Goal: Check status: Check status

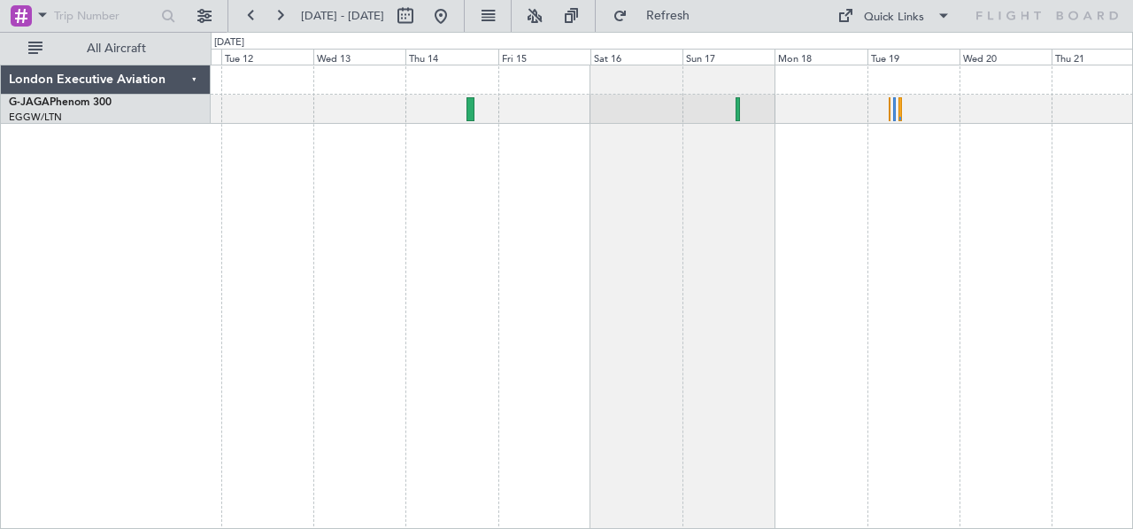
click at [465, 211] on div at bounding box center [672, 297] width 923 height 465
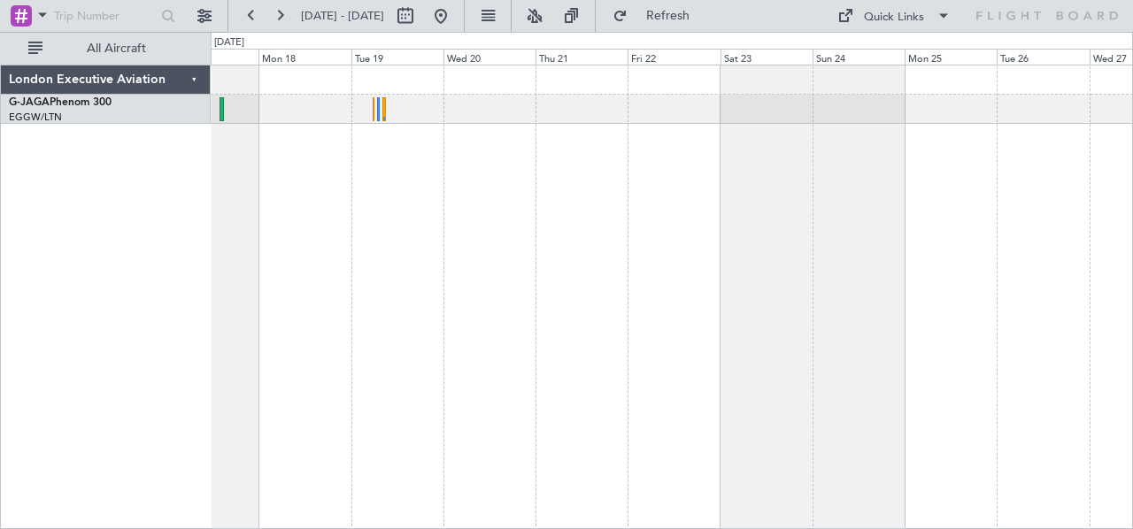
click at [418, 250] on div at bounding box center [672, 297] width 923 height 465
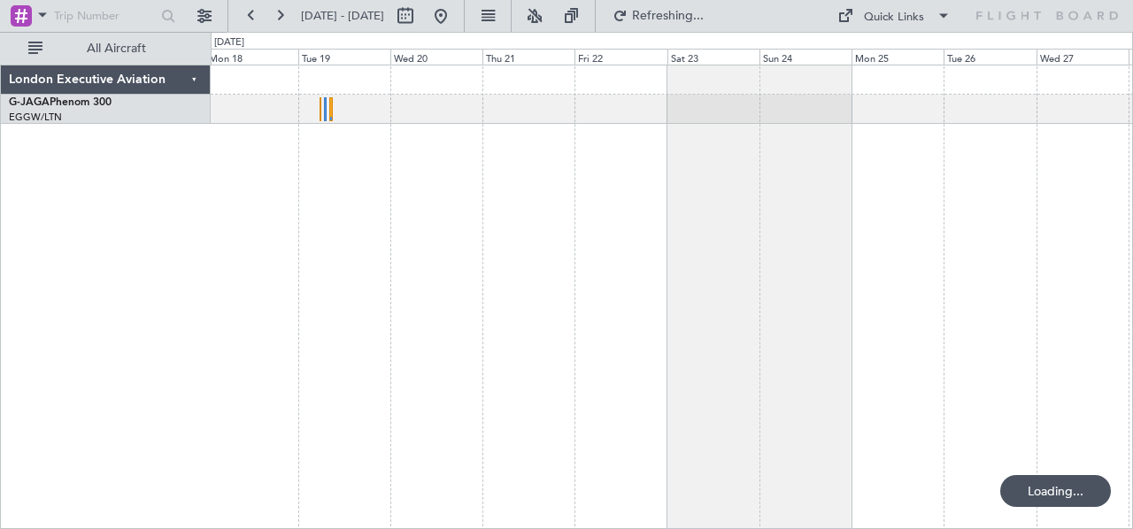
click at [520, 239] on div at bounding box center [672, 297] width 923 height 465
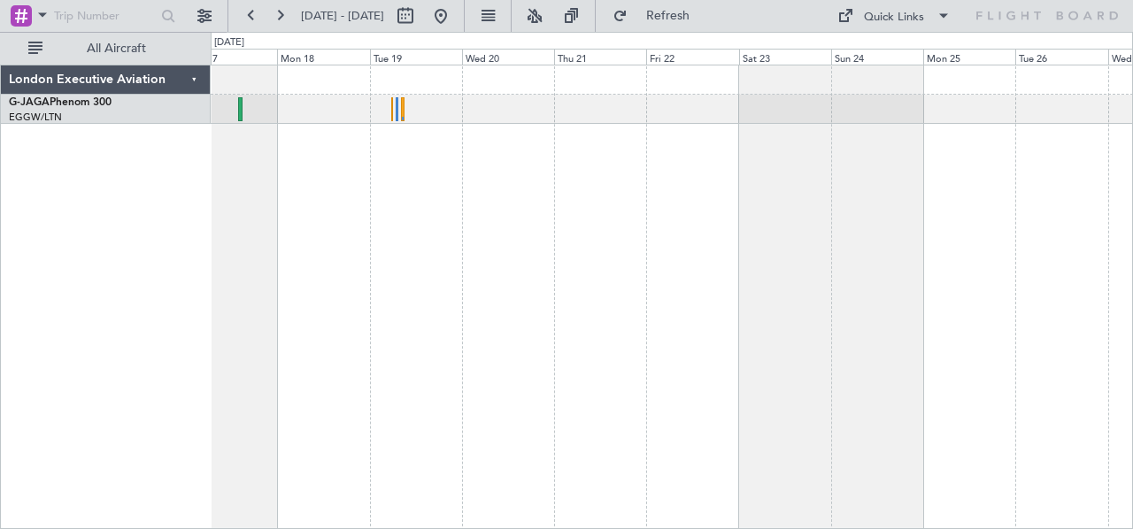
click at [889, 233] on div at bounding box center [672, 297] width 923 height 465
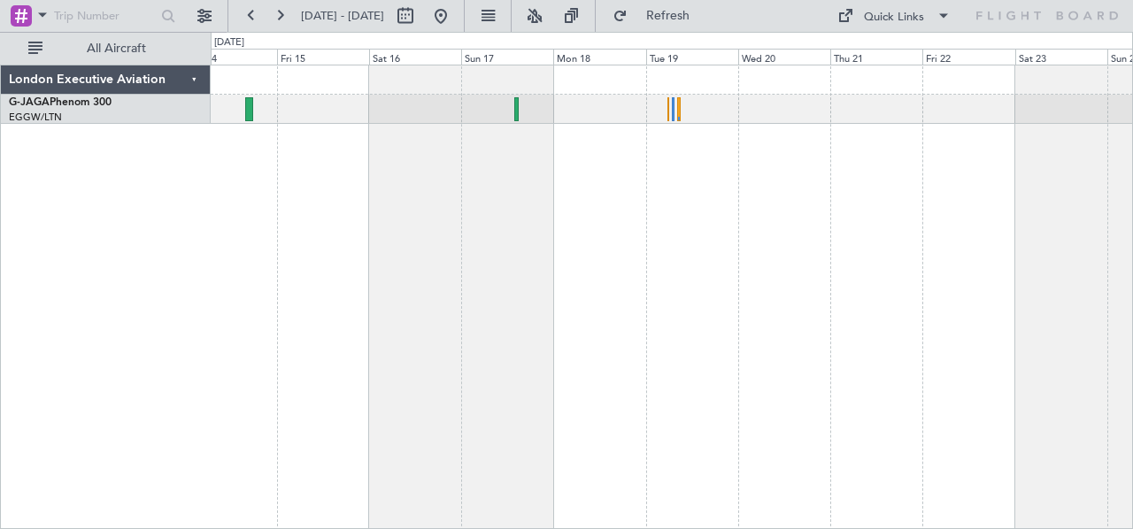
click at [883, 236] on div at bounding box center [672, 297] width 923 height 465
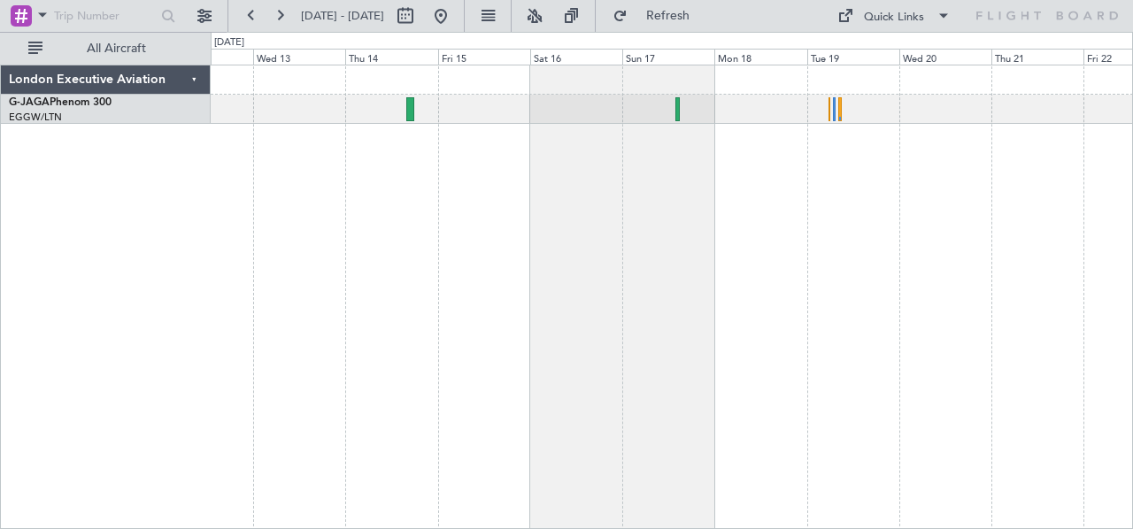
click at [695, 292] on div at bounding box center [672, 297] width 923 height 465
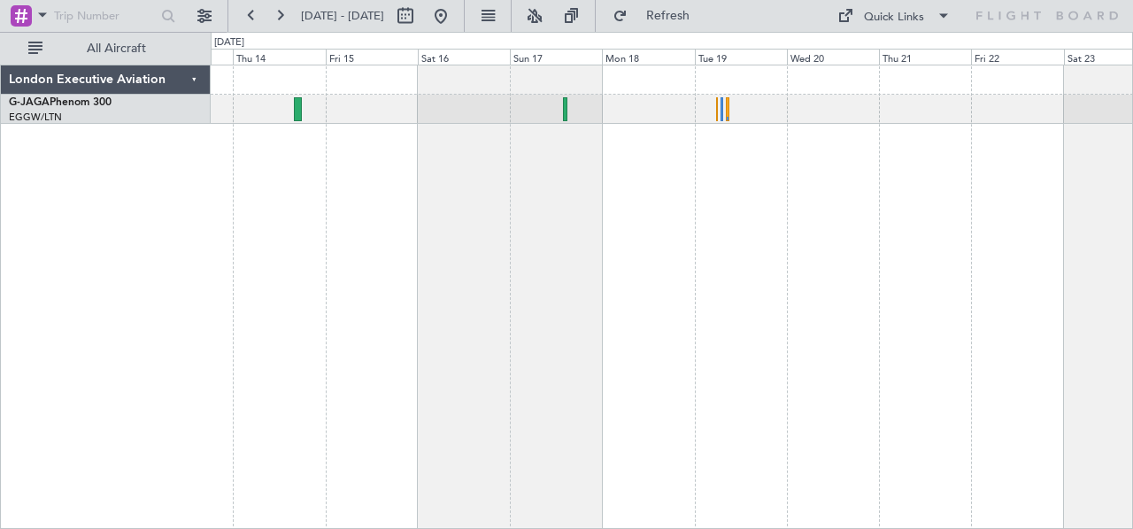
click at [667, 213] on div at bounding box center [672, 297] width 923 height 465
click at [246, 207] on div at bounding box center [672, 297] width 923 height 465
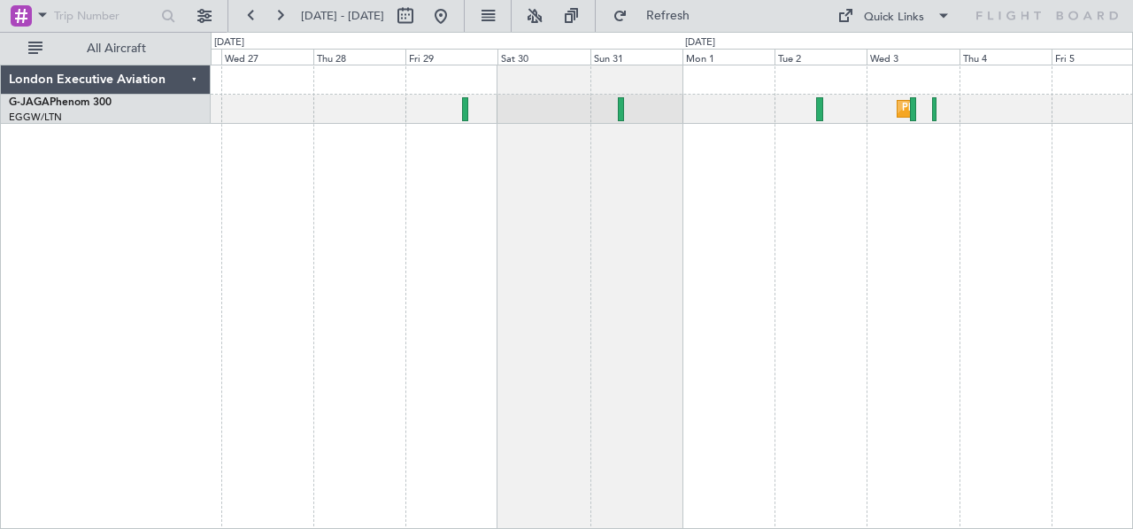
click at [312, 185] on div "Planned Maint [GEOGRAPHIC_DATA] ([GEOGRAPHIC_DATA])" at bounding box center [672, 297] width 923 height 465
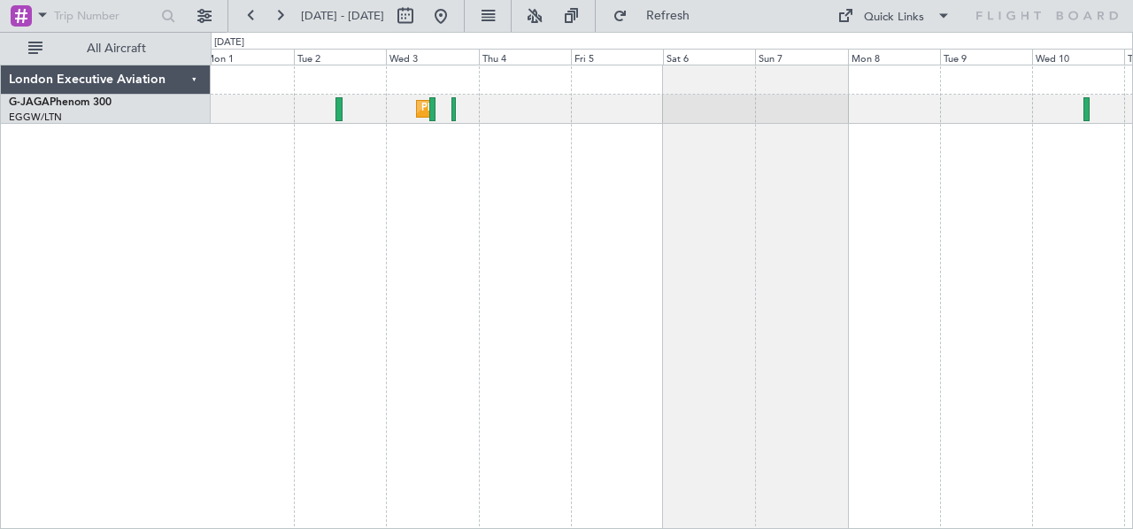
click at [524, 272] on div "Planned Maint [GEOGRAPHIC_DATA] ([GEOGRAPHIC_DATA])" at bounding box center [672, 297] width 923 height 465
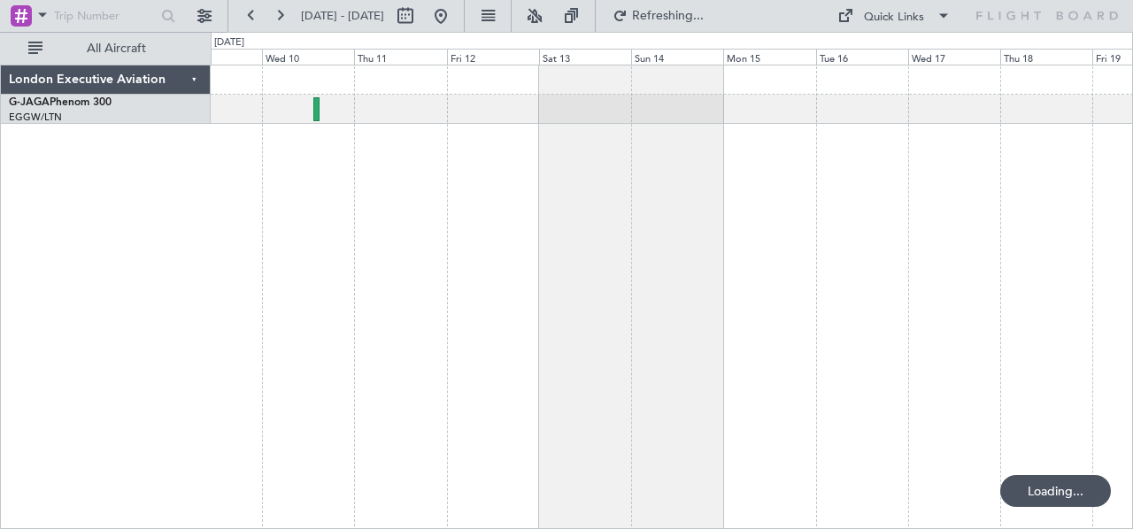
click at [214, 329] on div at bounding box center [672, 297] width 923 height 465
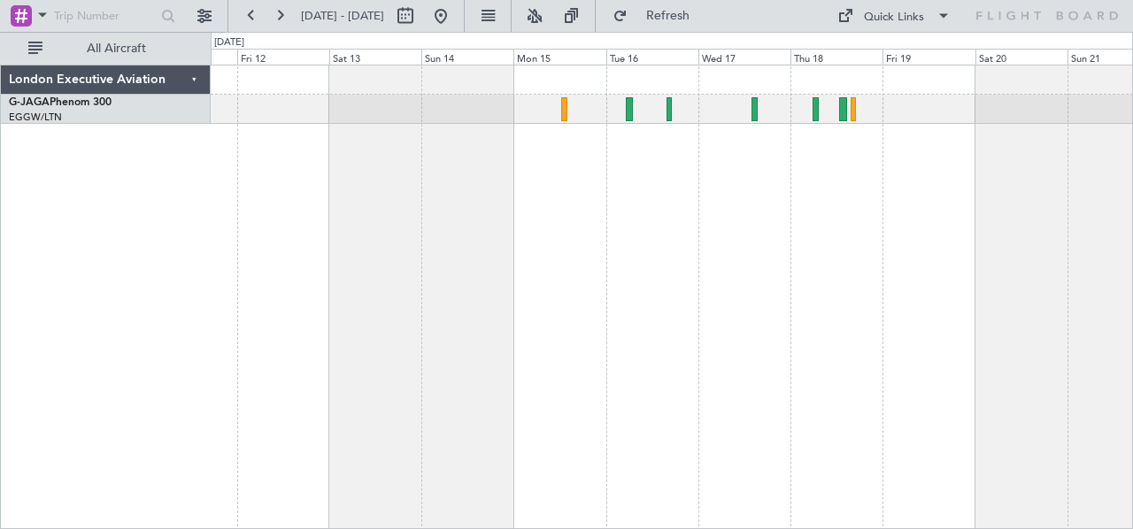
click at [698, 245] on div at bounding box center [672, 297] width 923 height 465
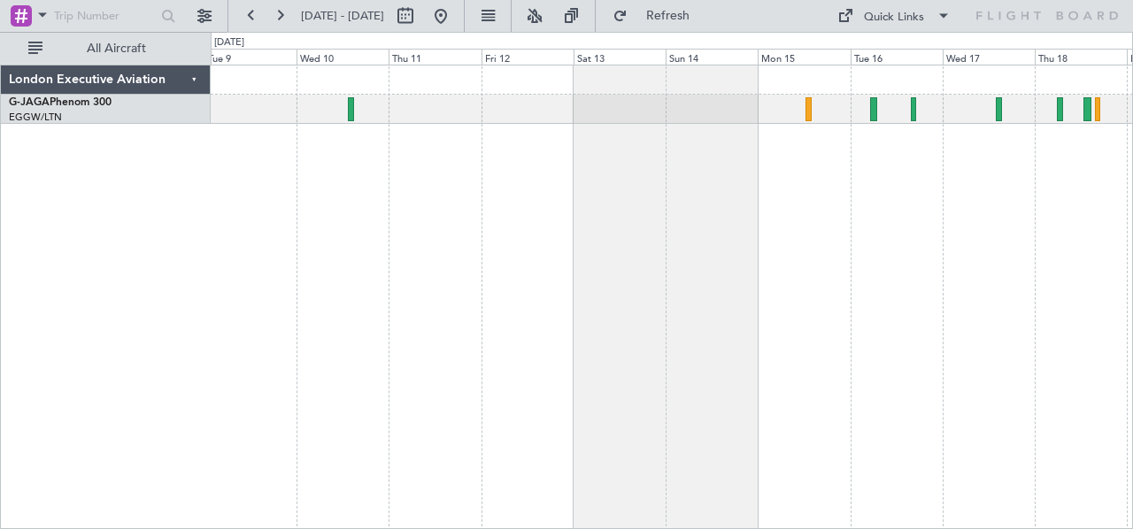
click at [768, 265] on div at bounding box center [672, 297] width 923 height 465
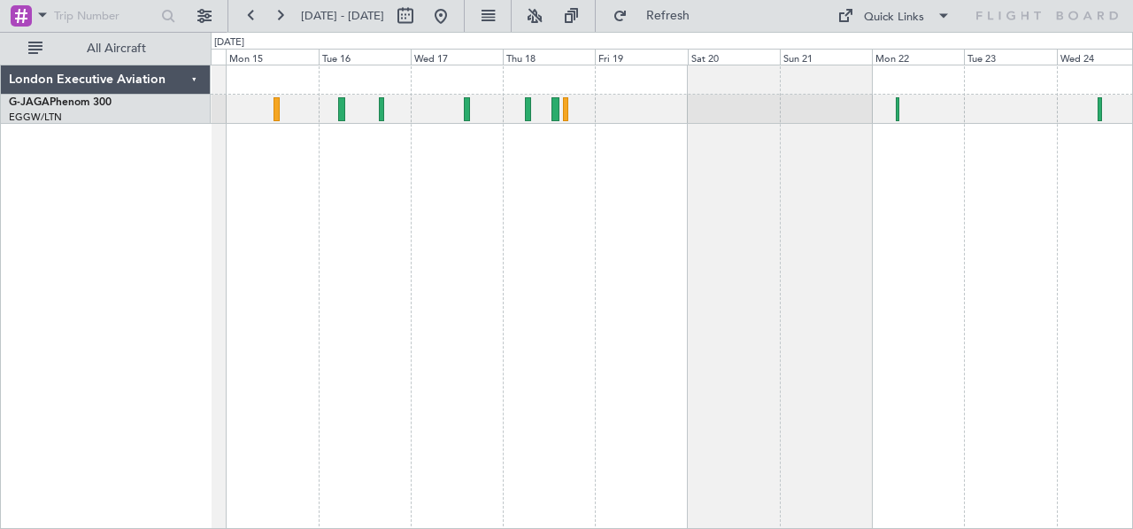
click at [404, 295] on div at bounding box center [672, 297] width 923 height 465
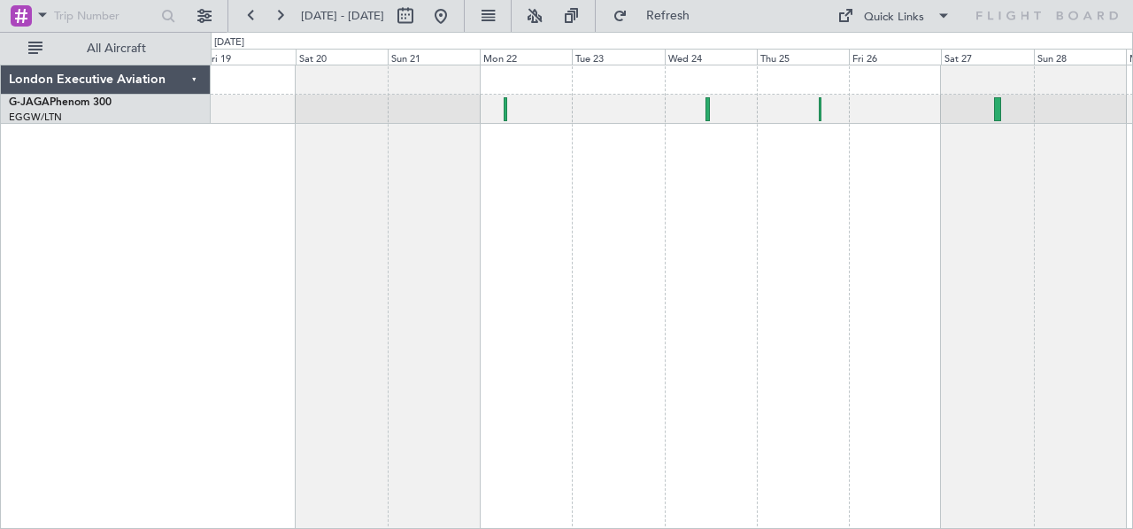
click at [560, 178] on div at bounding box center [672, 297] width 923 height 465
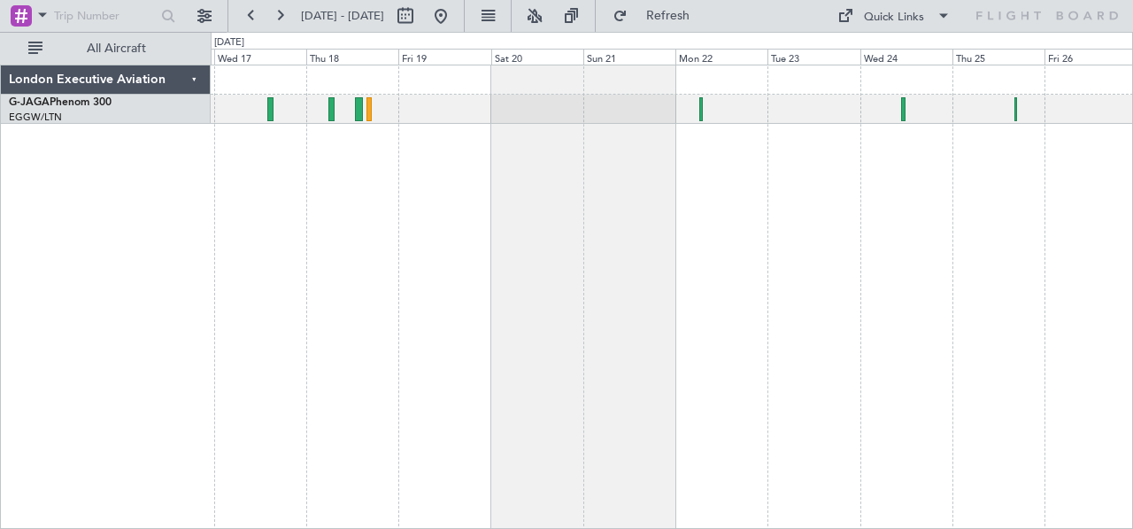
click at [729, 196] on div at bounding box center [672, 297] width 923 height 465
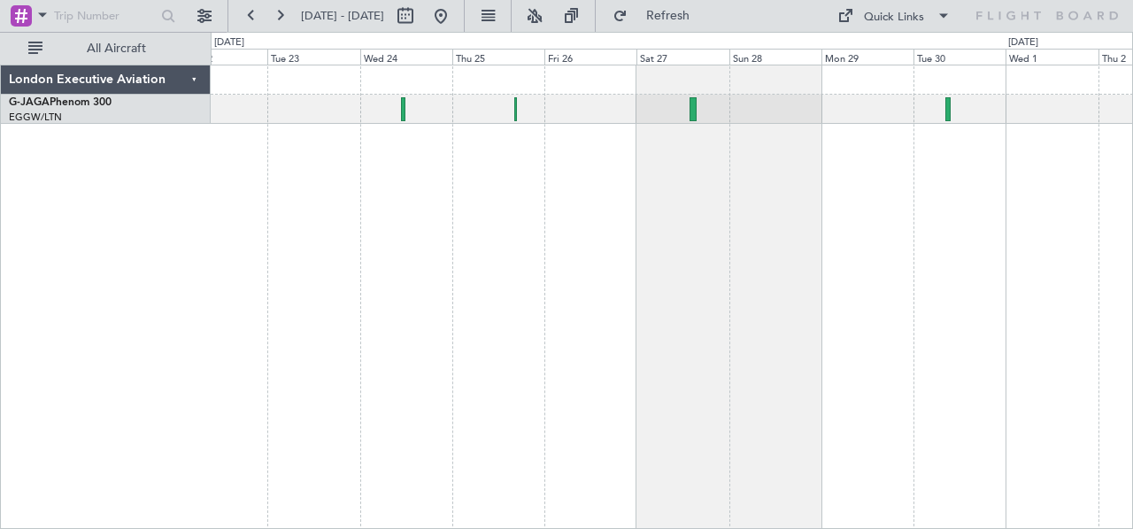
click at [465, 272] on div at bounding box center [672, 297] width 923 height 465
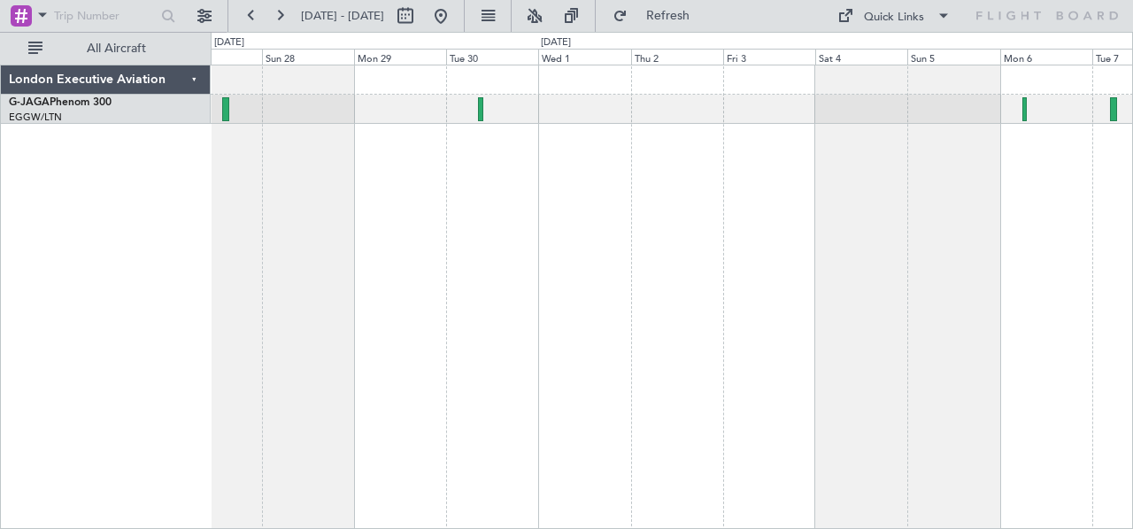
click at [500, 202] on div at bounding box center [672, 297] width 923 height 465
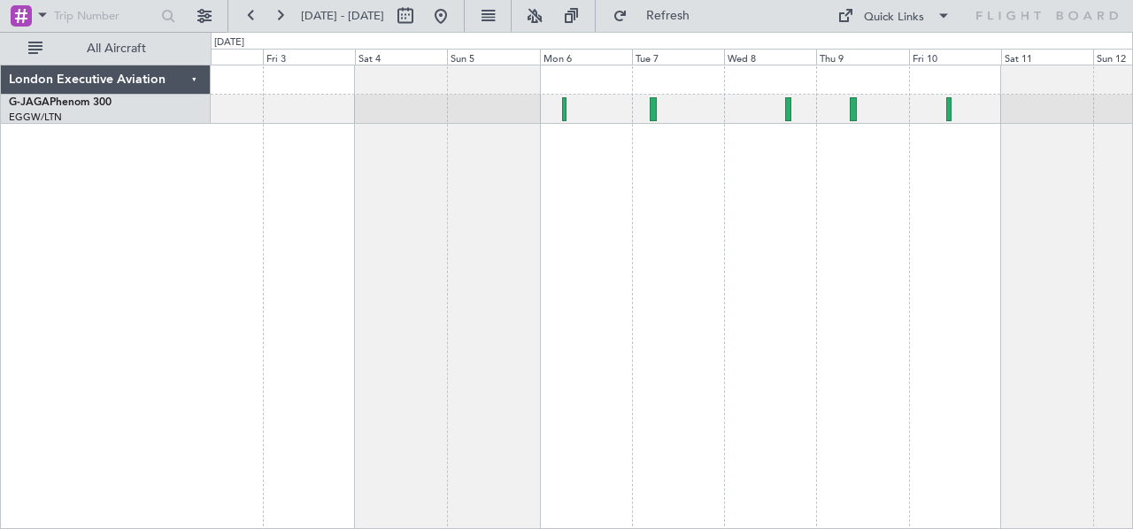
click at [476, 273] on div at bounding box center [672, 297] width 923 height 465
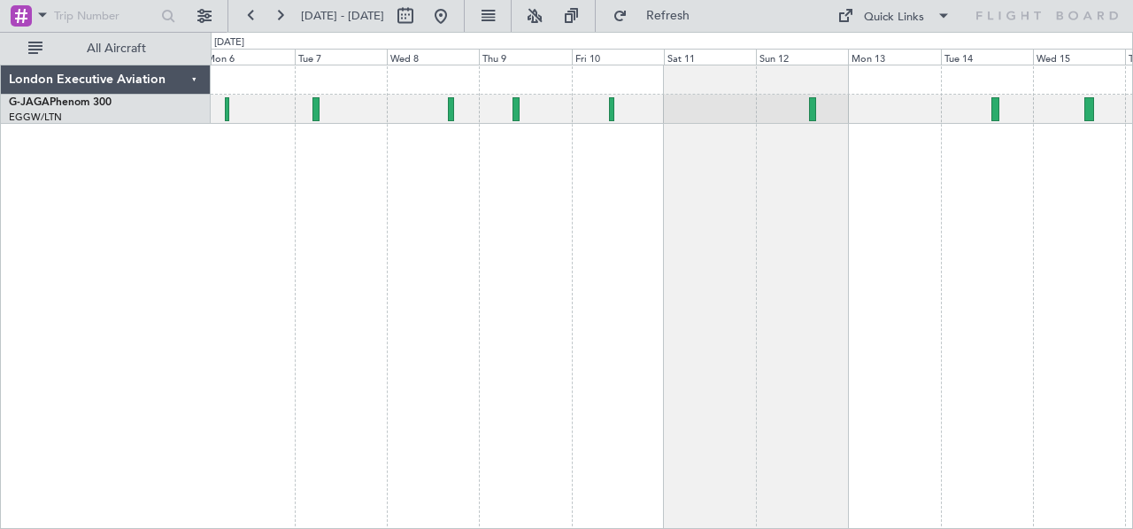
click at [591, 171] on div at bounding box center [672, 297] width 923 height 465
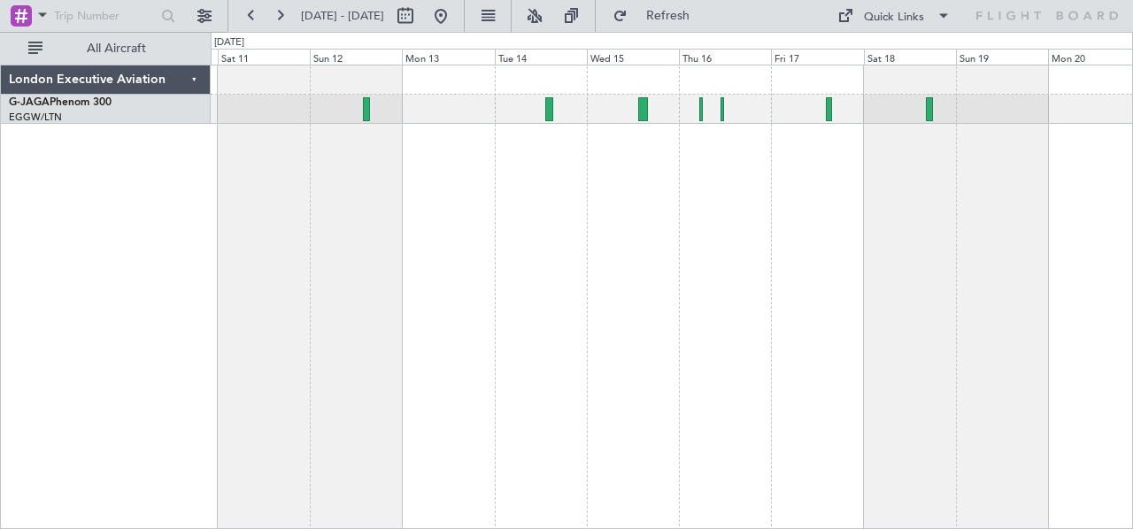
click at [421, 248] on div at bounding box center [672, 297] width 923 height 465
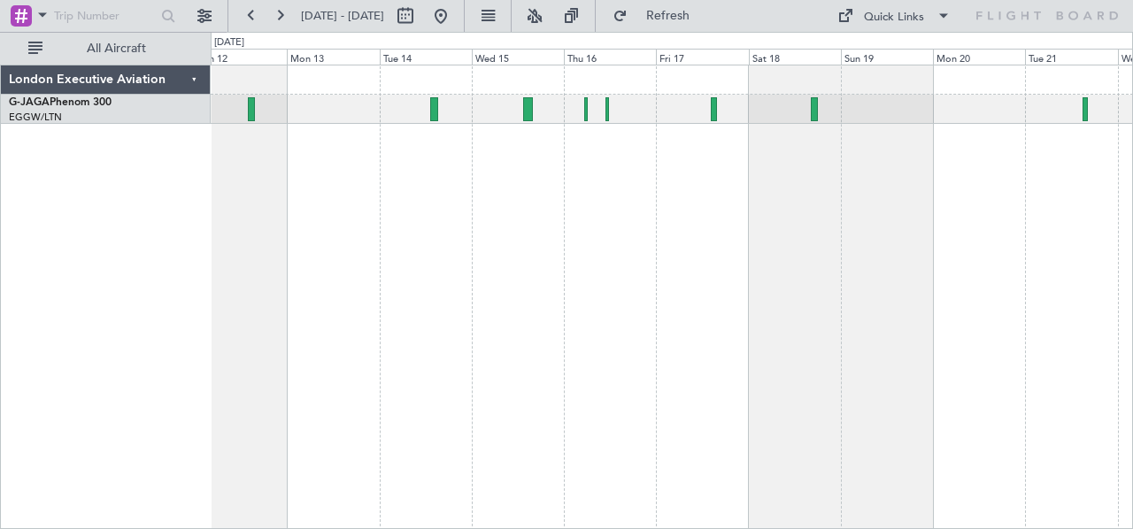
click at [752, 327] on div at bounding box center [672, 297] width 923 height 465
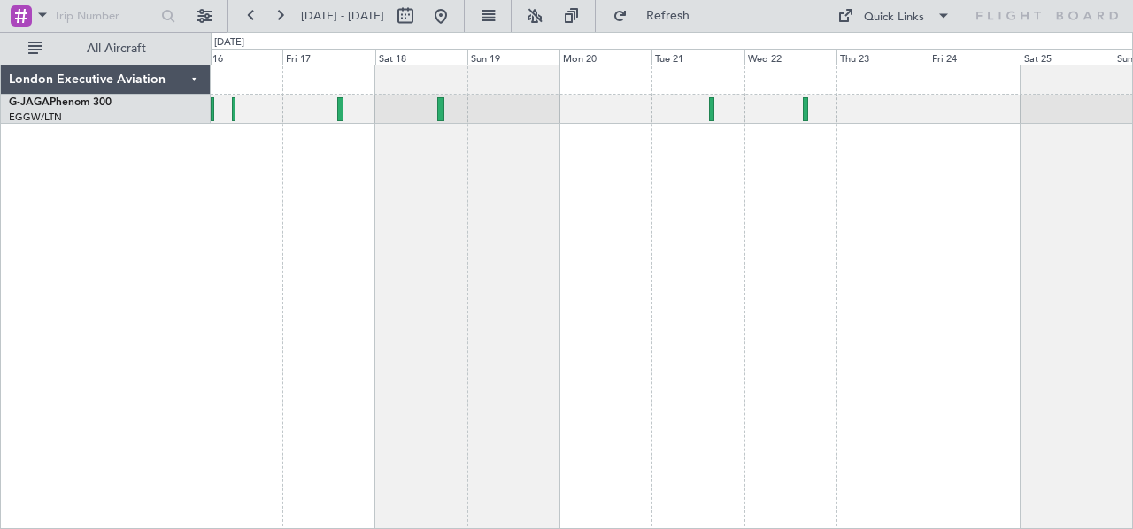
click at [412, 295] on div at bounding box center [672, 297] width 923 height 465
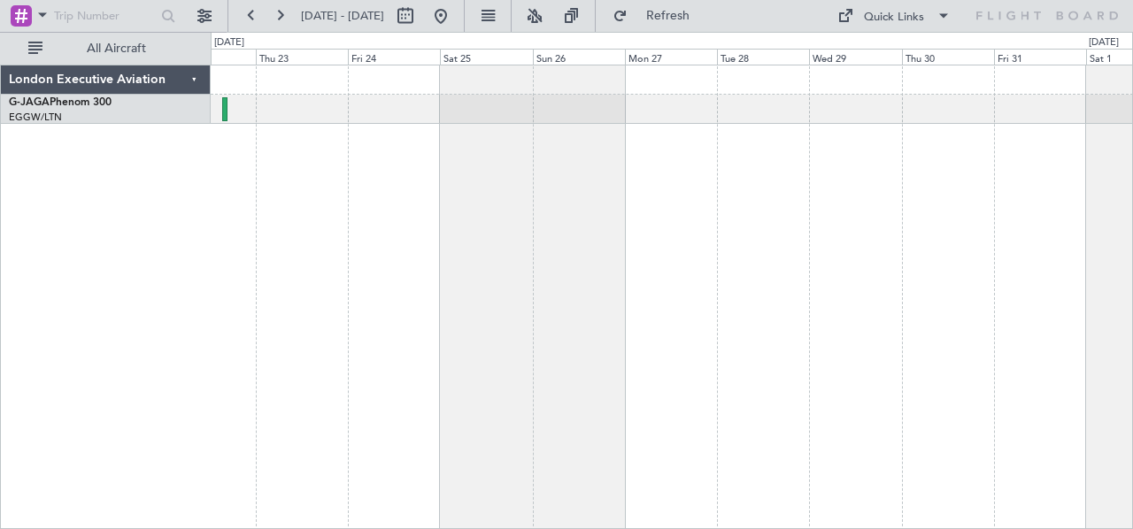
click at [248, 316] on div at bounding box center [672, 297] width 923 height 465
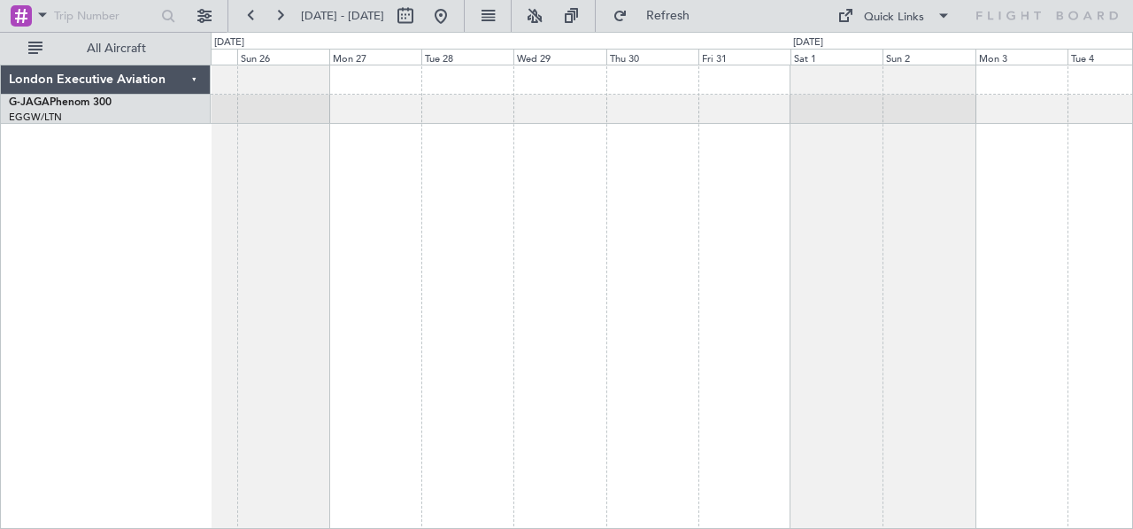
click at [453, 269] on div at bounding box center [672, 297] width 923 height 465
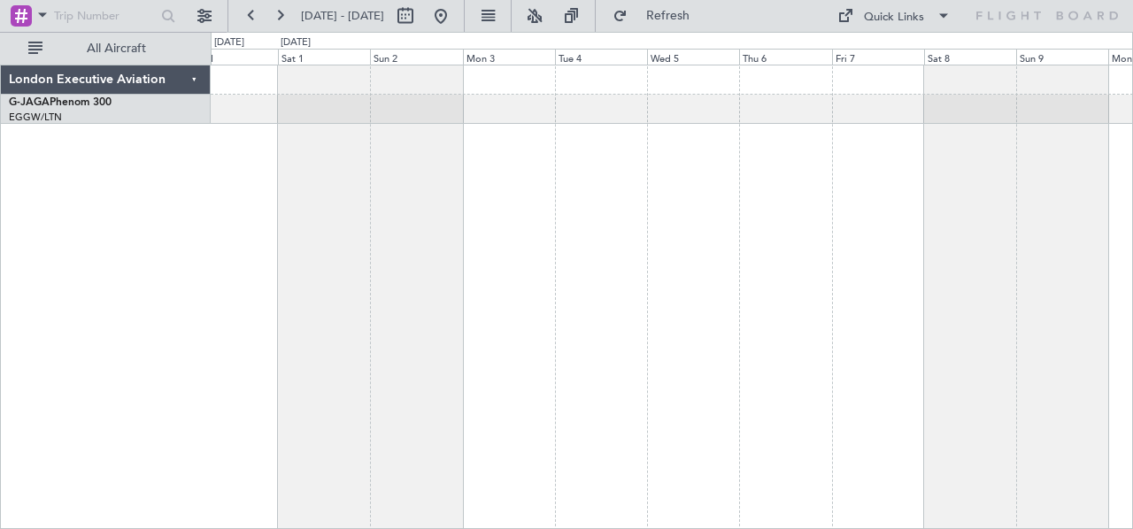
click at [273, 307] on div at bounding box center [672, 297] width 923 height 465
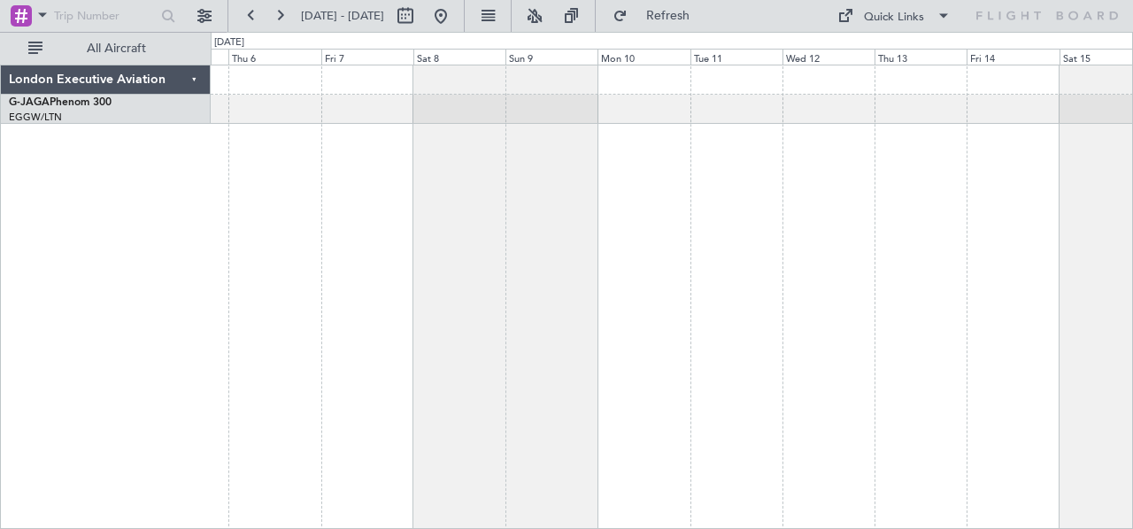
click at [327, 275] on div at bounding box center [672, 297] width 923 height 465
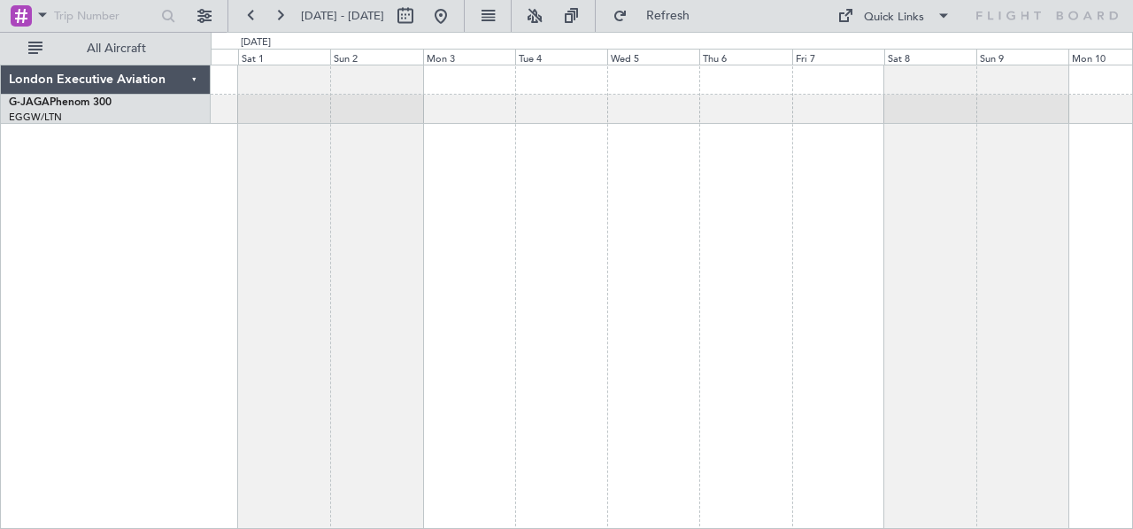
click at [1132, 261] on div "London Executive Aviation G-JAGA Phenom 300 EGGW/LTN [GEOGRAPHIC_DATA] ([GEOGRA…" at bounding box center [566, 280] width 1133 height 497
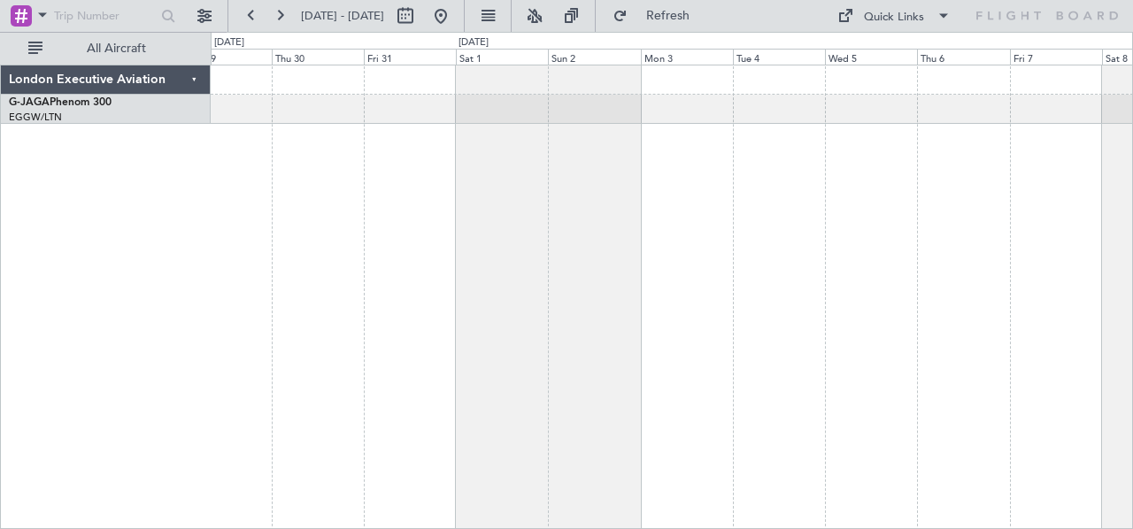
click at [1099, 298] on div at bounding box center [672, 297] width 923 height 465
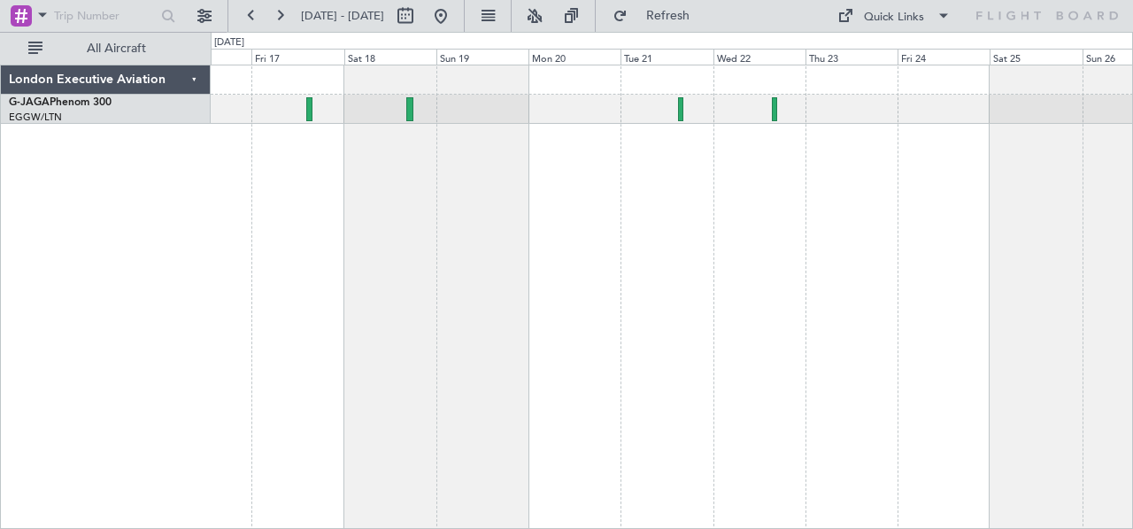
click at [895, 358] on div at bounding box center [672, 297] width 923 height 465
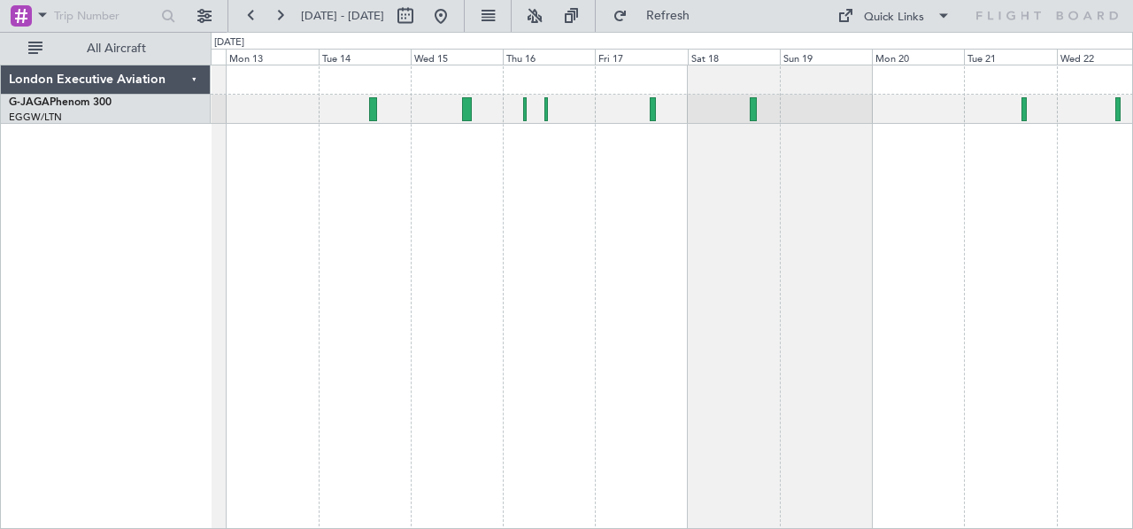
click at [621, 228] on div at bounding box center [672, 297] width 923 height 465
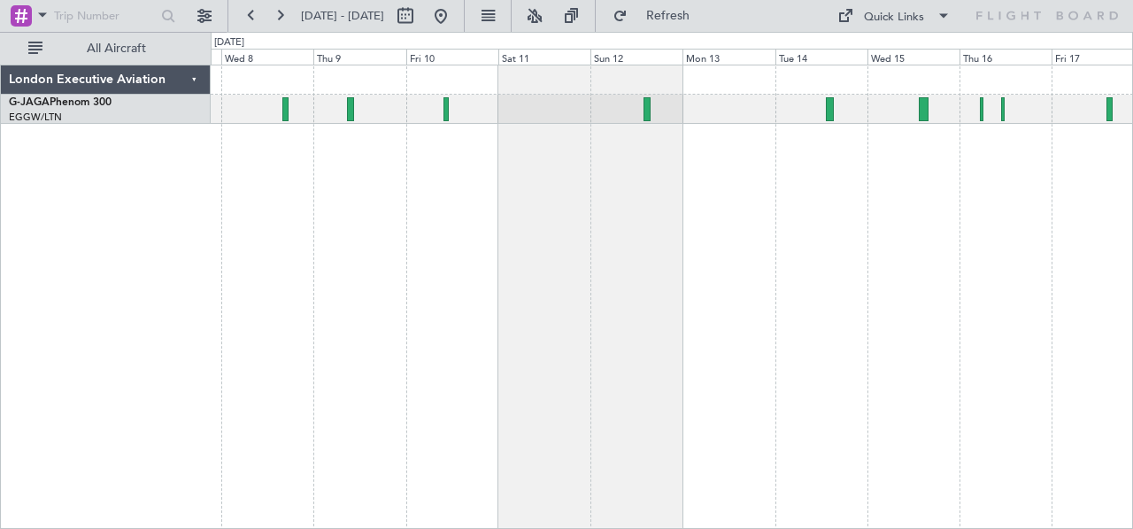
click at [833, 250] on div at bounding box center [672, 297] width 923 height 465
